Goal: Task Accomplishment & Management: Use online tool/utility

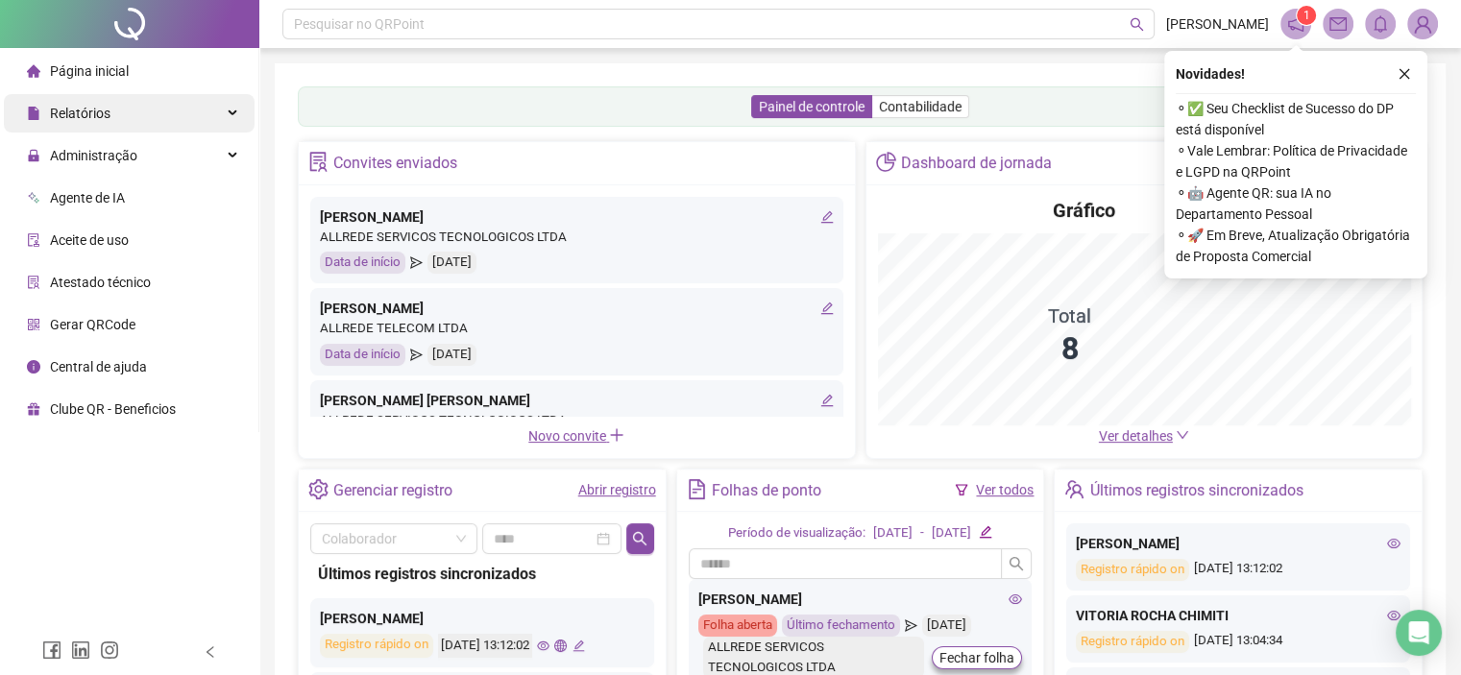
click at [142, 110] on div "Relatórios" at bounding box center [129, 113] width 251 height 38
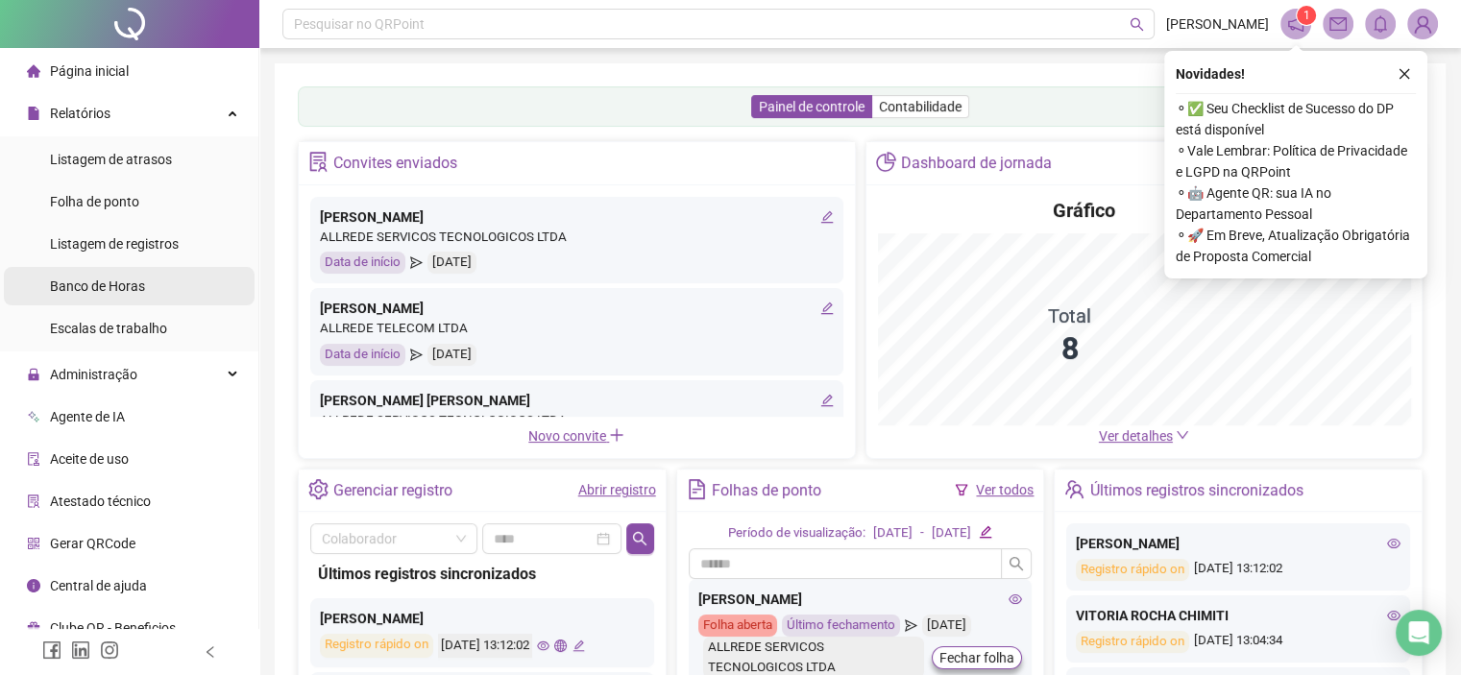
click at [181, 272] on li "Banco de Horas" at bounding box center [129, 286] width 251 height 38
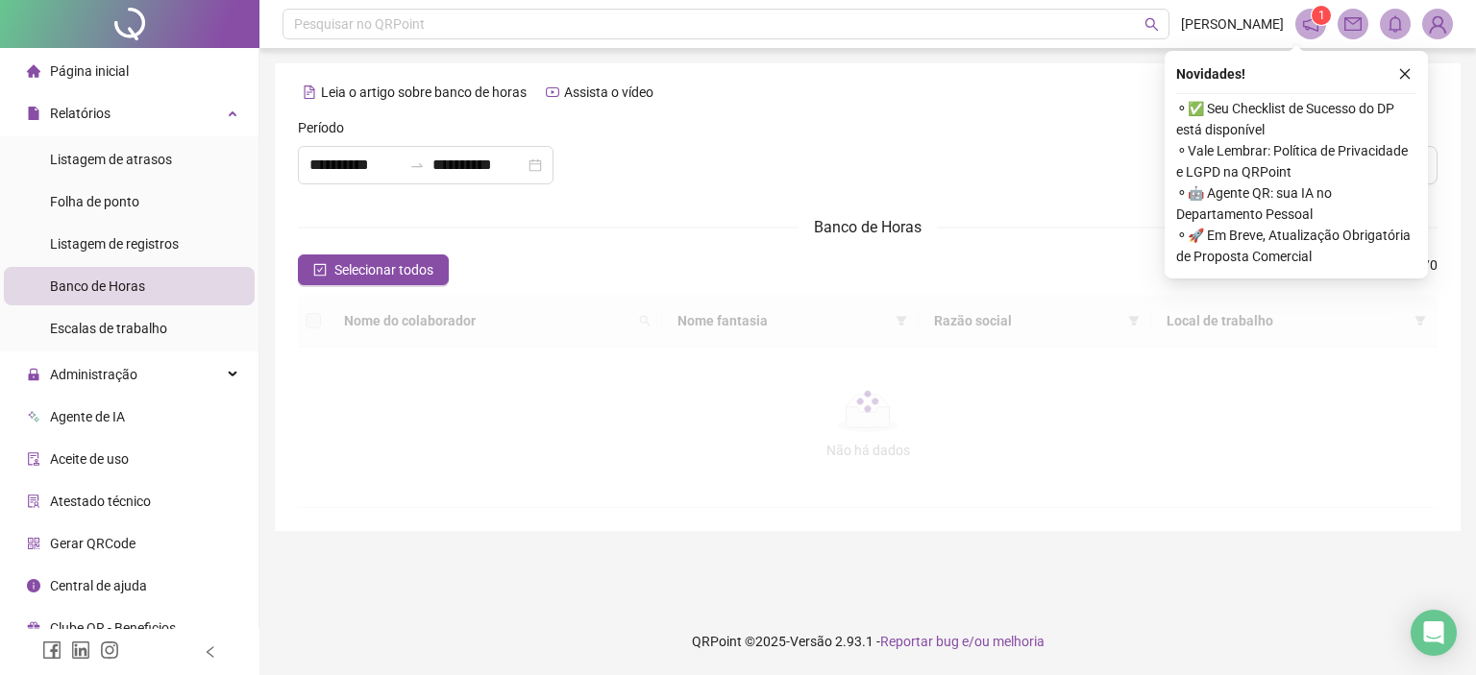
type input "**********"
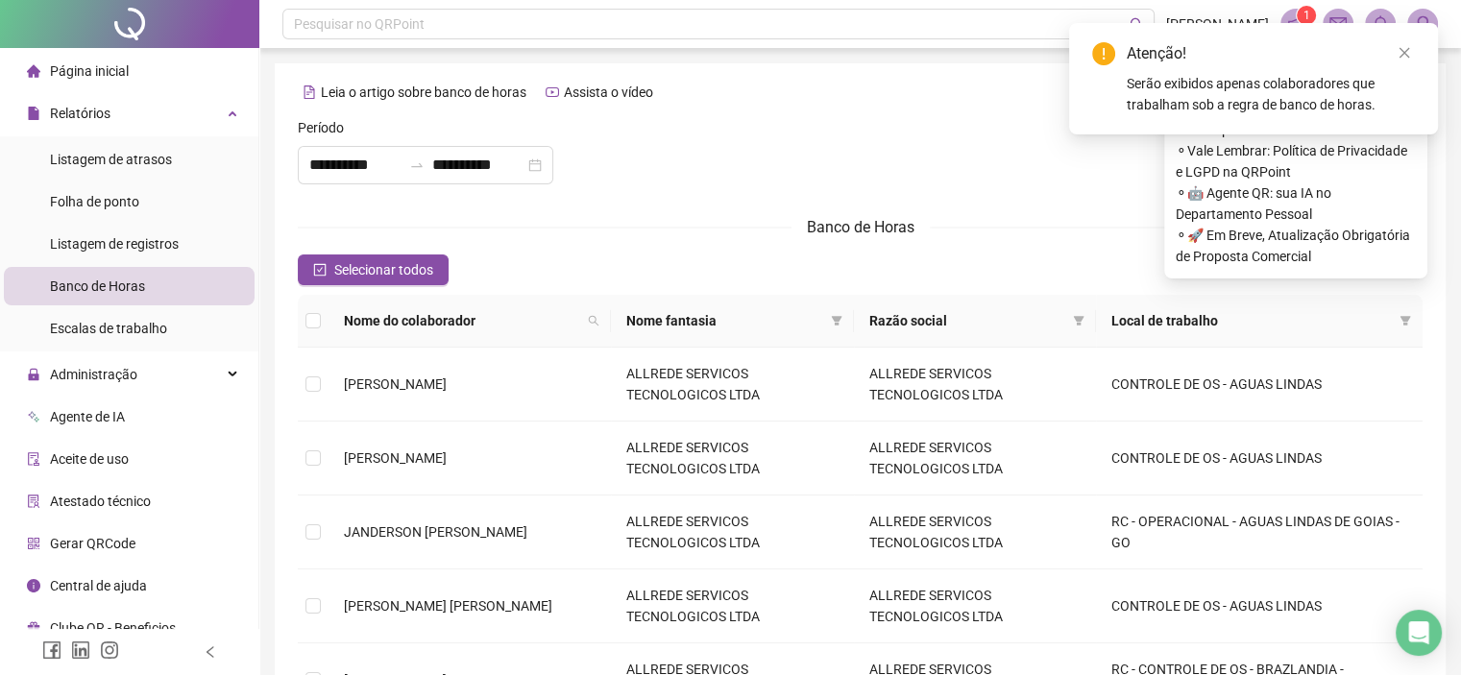
click at [331, 324] on th "Nome do colaborador" at bounding box center [470, 321] width 282 height 53
click at [323, 320] on th at bounding box center [313, 321] width 31 height 53
click at [1414, 54] on div "Atenção! Serão exibidos apenas colaboradores que trabalham sob a regra de banco…" at bounding box center [1253, 78] width 369 height 111
click at [1406, 47] on icon "close" at bounding box center [1404, 52] width 13 height 13
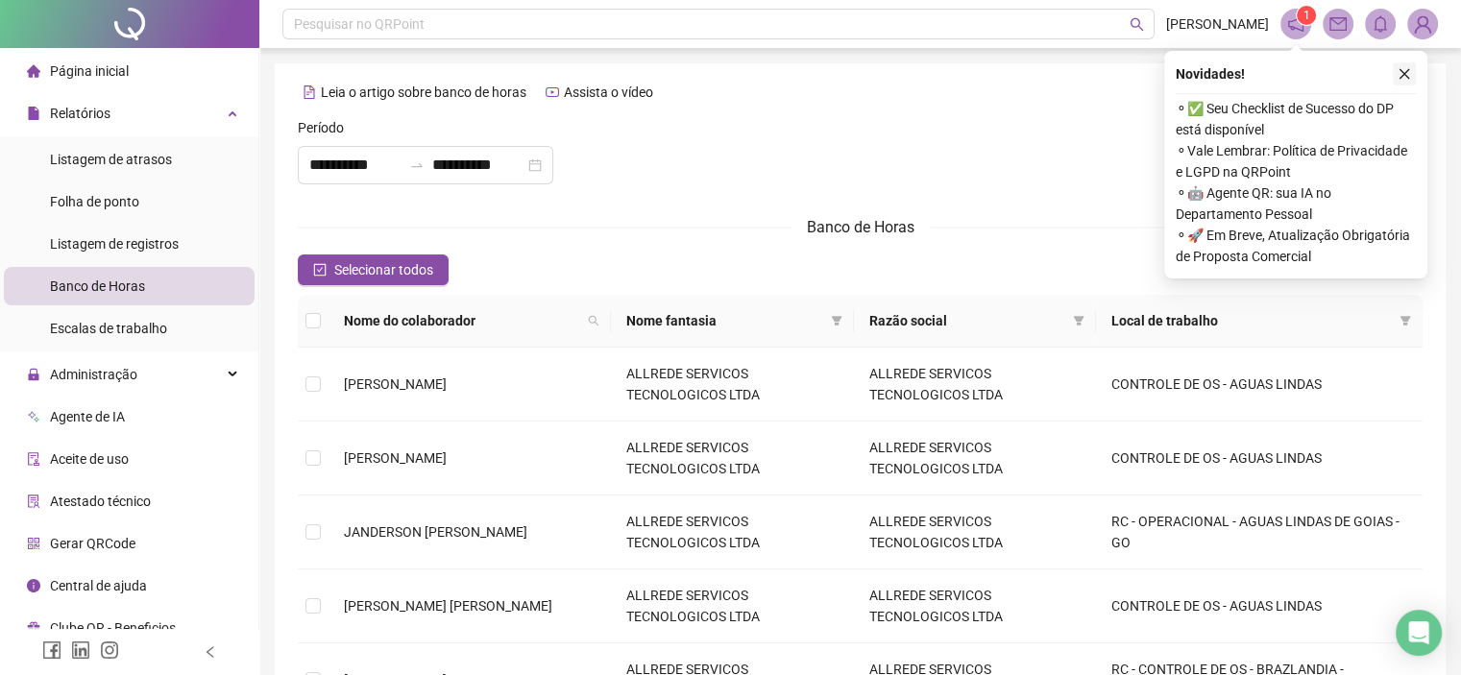
click at [1403, 76] on icon "close" at bounding box center [1404, 73] width 13 height 13
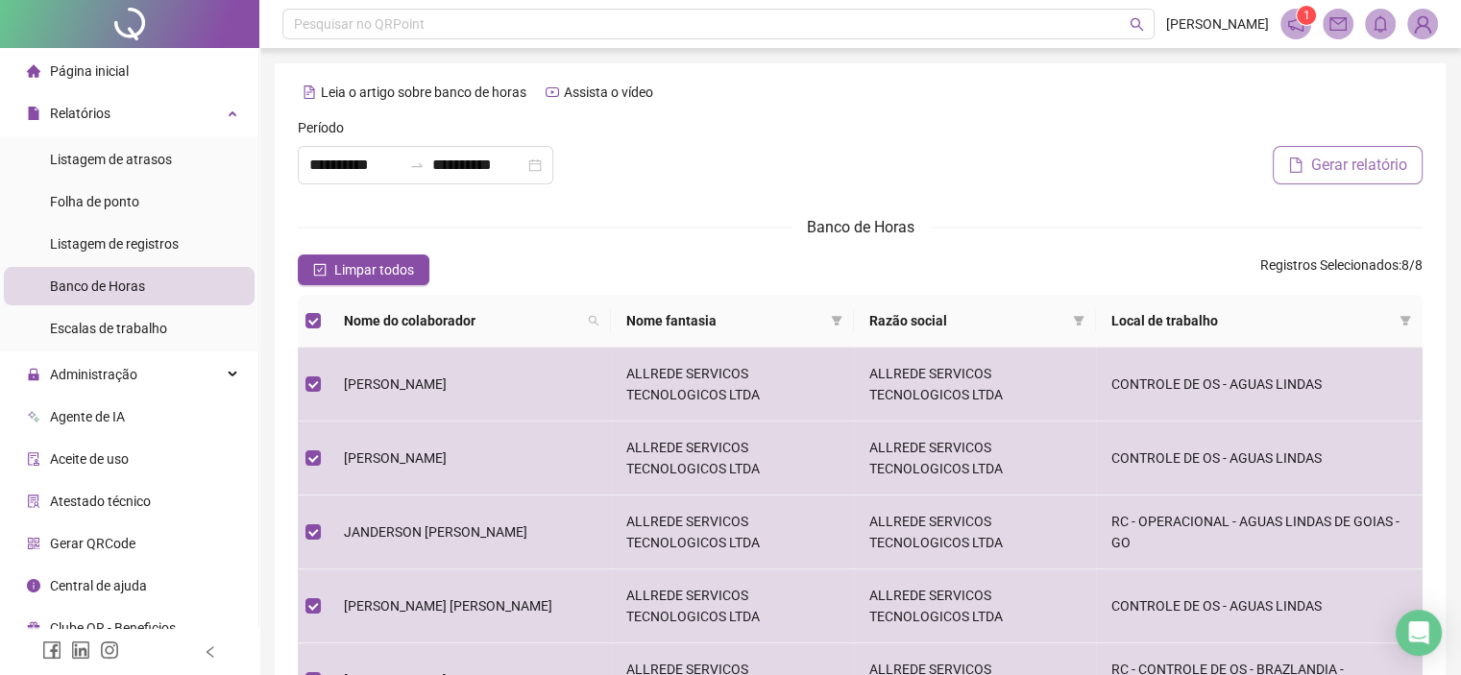
click at [1345, 176] on span "Gerar relatório" at bounding box center [1359, 165] width 96 height 23
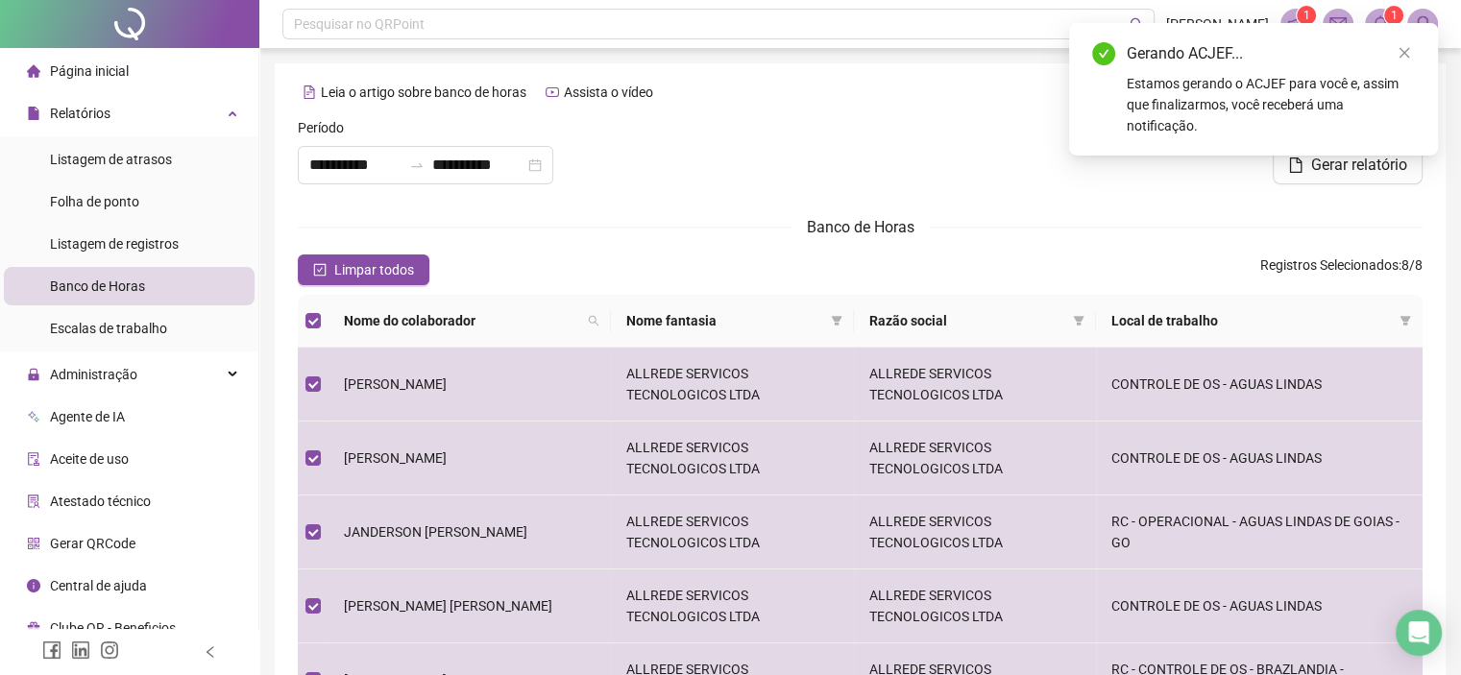
drag, startPoint x: 877, startPoint y: 236, endPoint x: 1176, endPoint y: 47, distance: 353.7
click at [877, 233] on span "Banco de Horas" at bounding box center [861, 227] width 108 height 18
click at [1409, 53] on icon "close" at bounding box center [1404, 52] width 13 height 13
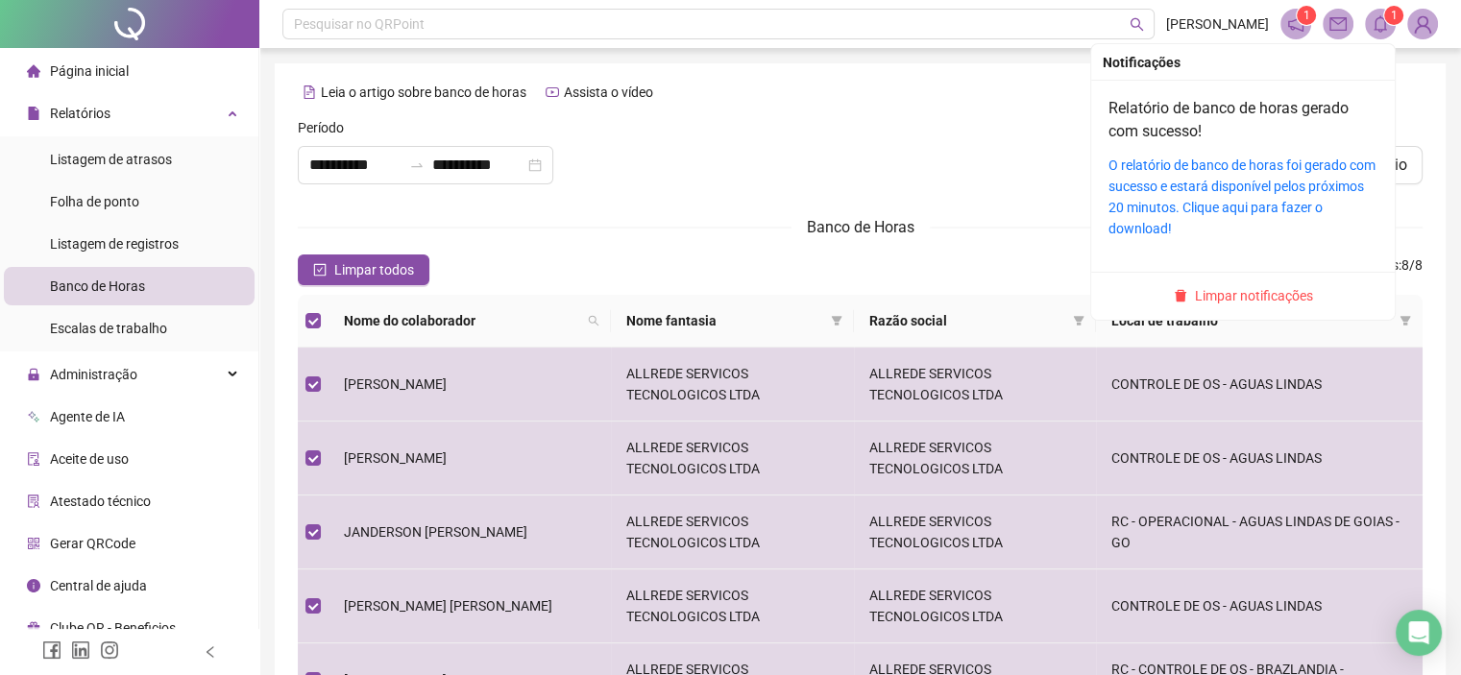
click at [1379, 30] on icon "bell" at bounding box center [1380, 23] width 13 height 17
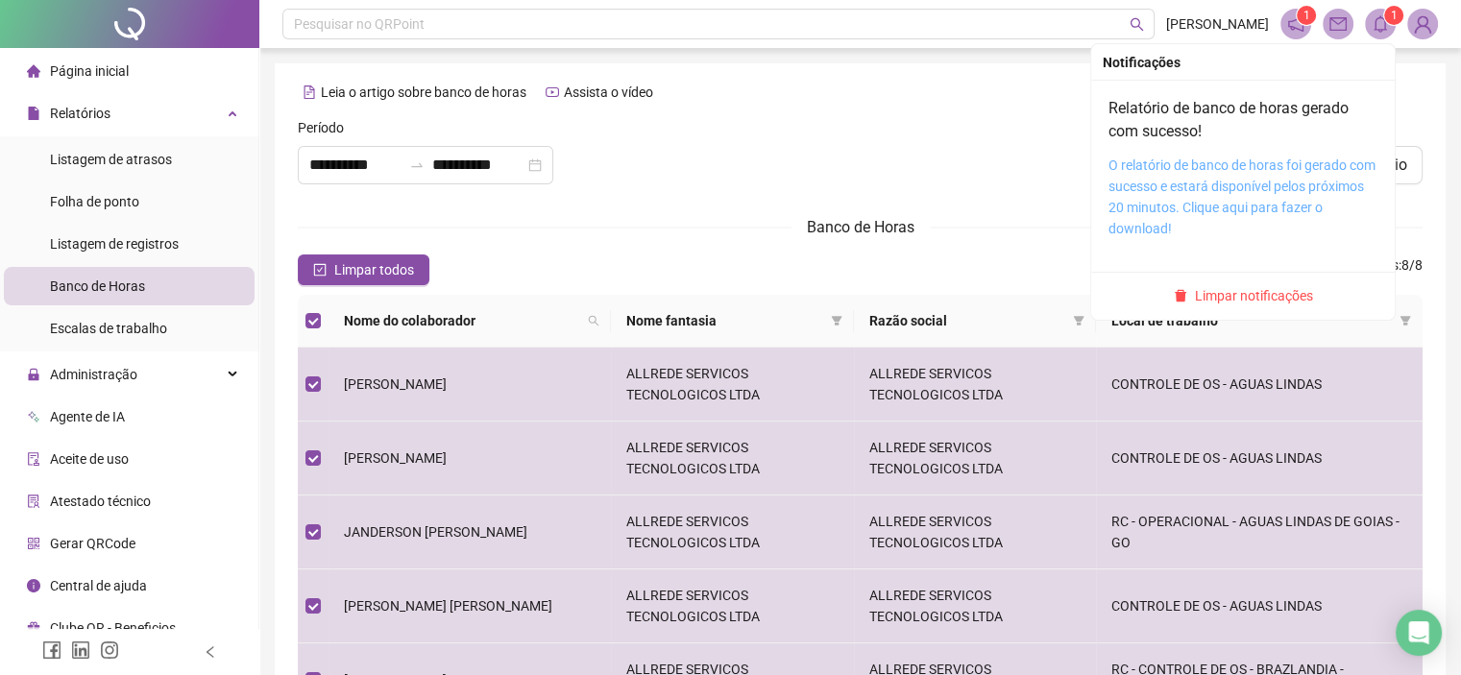
click at [1161, 211] on link "O relatório de banco de horas foi gerado com sucesso e estará disponível pelos …" at bounding box center [1242, 197] width 267 height 79
